Goal: Check status: Check status

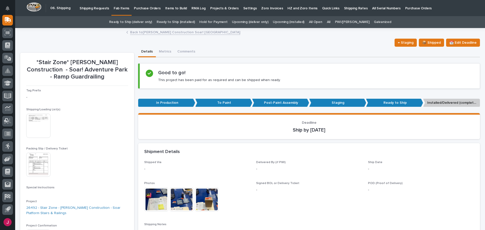
click at [97, 8] on p "Shipping Requests" at bounding box center [95, 5] width 30 height 11
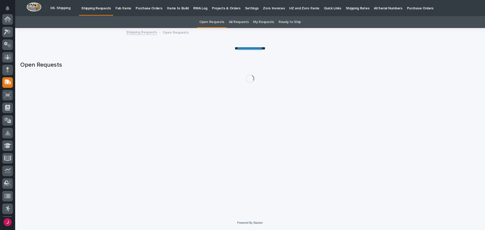
scroll to position [62, 0]
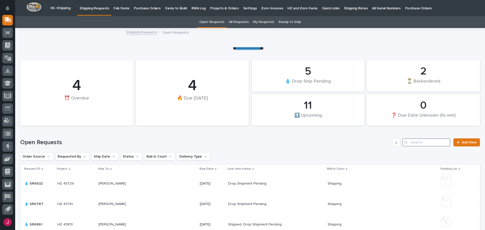
click at [410, 141] on input "Search" at bounding box center [426, 142] width 48 height 8
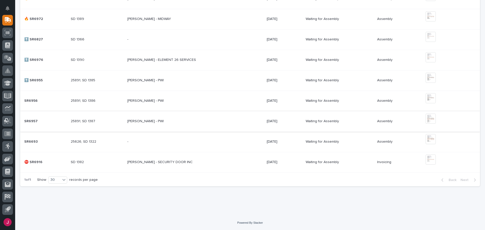
scroll to position [221, 0]
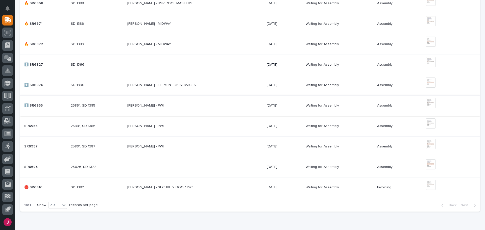
type input "sd"
click at [431, 103] on img at bounding box center [430, 103] width 10 height 10
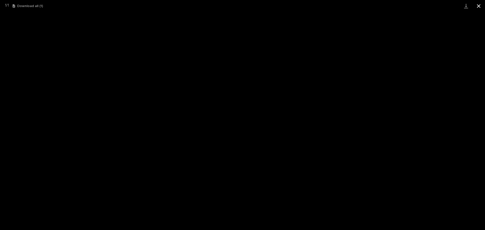
click at [477, 4] on button "Close gallery" at bounding box center [478, 6] width 13 height 12
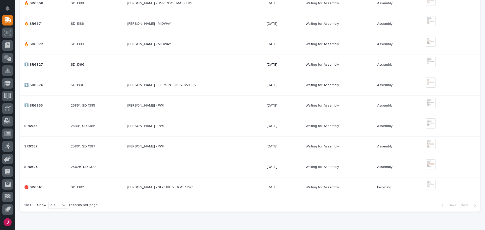
click at [153, 85] on p "[PERSON_NAME] - ELEMENT 26 SERVICES" at bounding box center [162, 84] width 70 height 5
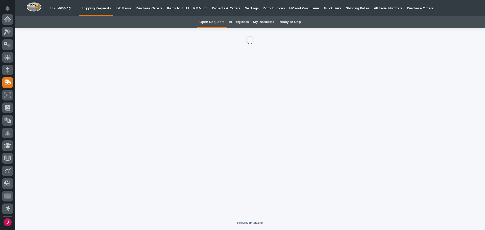
scroll to position [62, 0]
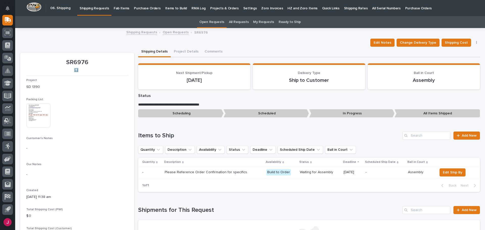
click at [31, 112] on img at bounding box center [38, 115] width 24 height 24
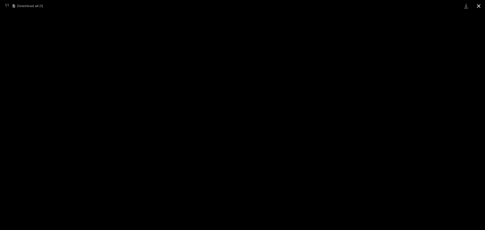
click at [478, 5] on button "Close gallery" at bounding box center [478, 6] width 13 height 12
